Goal: Information Seeking & Learning: Learn about a topic

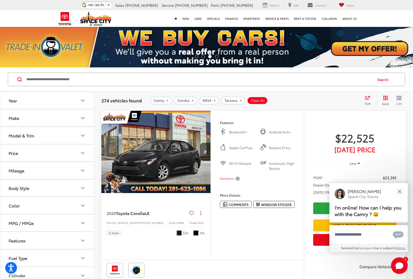
click at [326, 96] on div "274 vehicles found Camry Corolla RAV4 Tacoma Clear All + 0 test Sort Price: Hig…" at bounding box center [253, 100] width 304 height 10
